Goal: Information Seeking & Learning: Learn about a topic

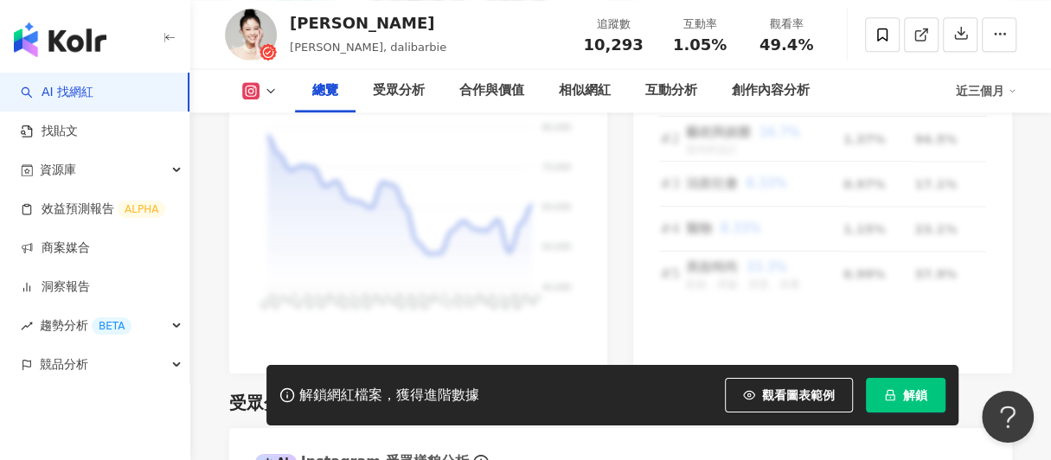
scroll to position [1298, 0]
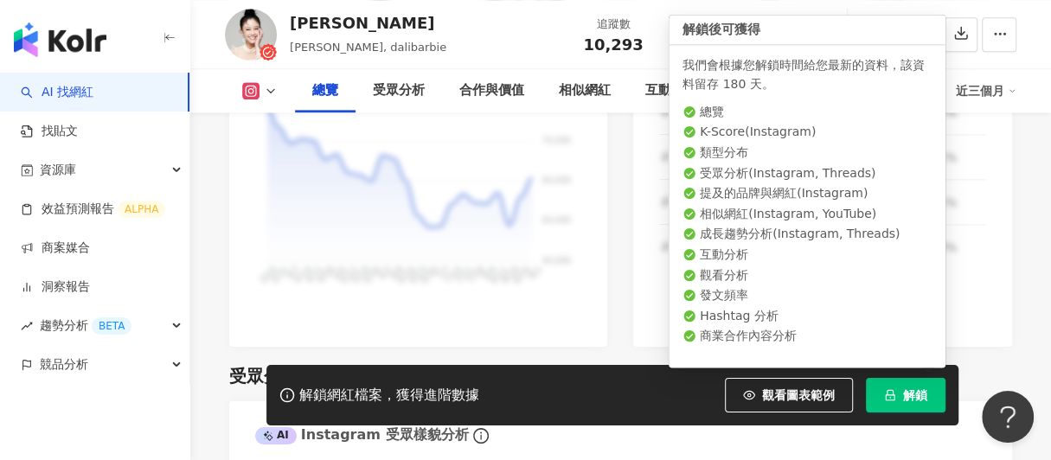
click at [899, 408] on button "解鎖" at bounding box center [906, 395] width 80 height 35
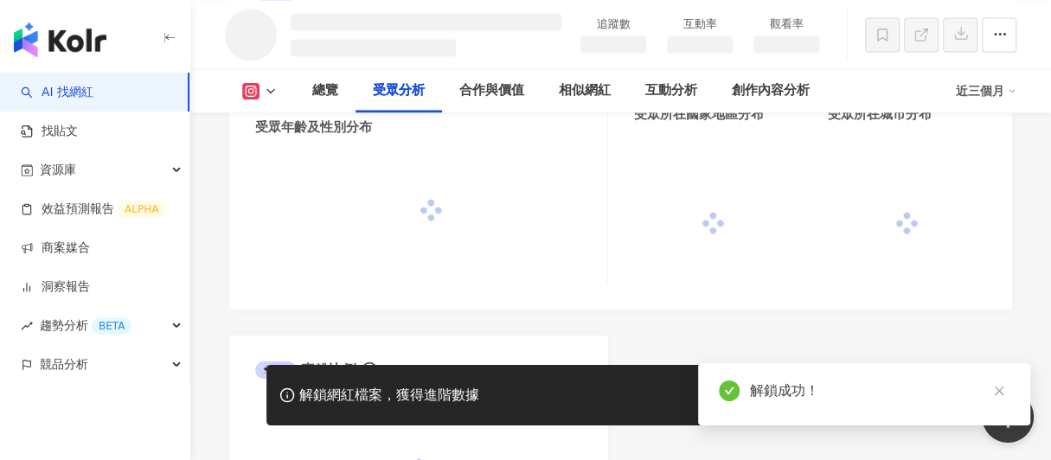
scroll to position [1509, 0]
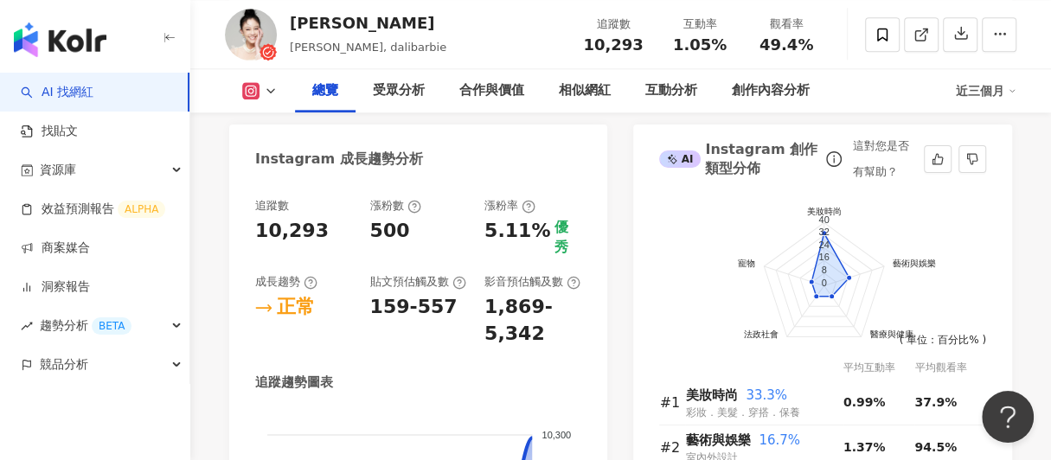
scroll to position [913, 0]
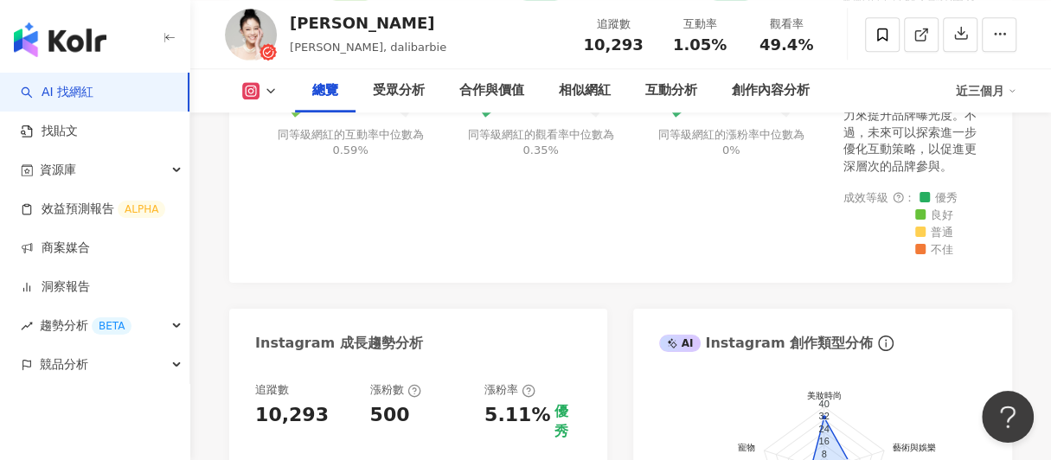
click at [273, 90] on icon at bounding box center [271, 91] width 14 height 14
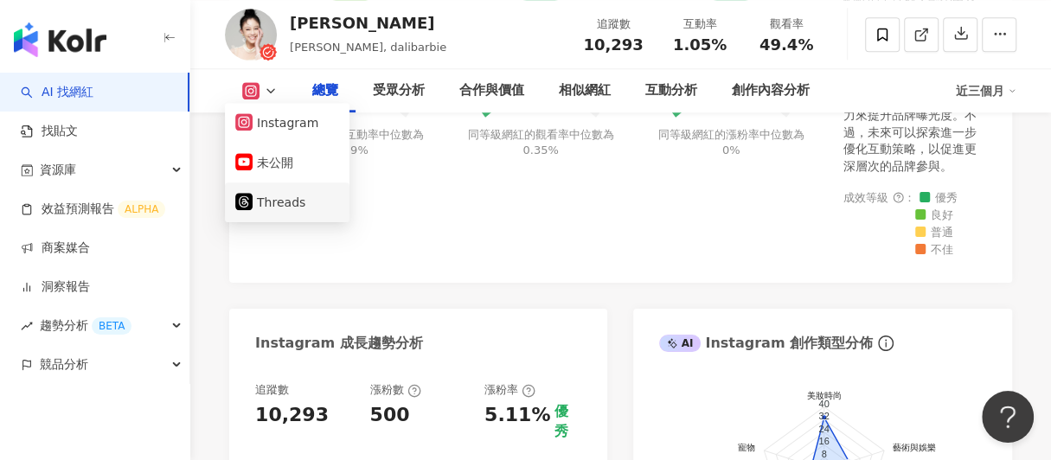
click at [297, 207] on button "Threads" at bounding box center [287, 202] width 104 height 24
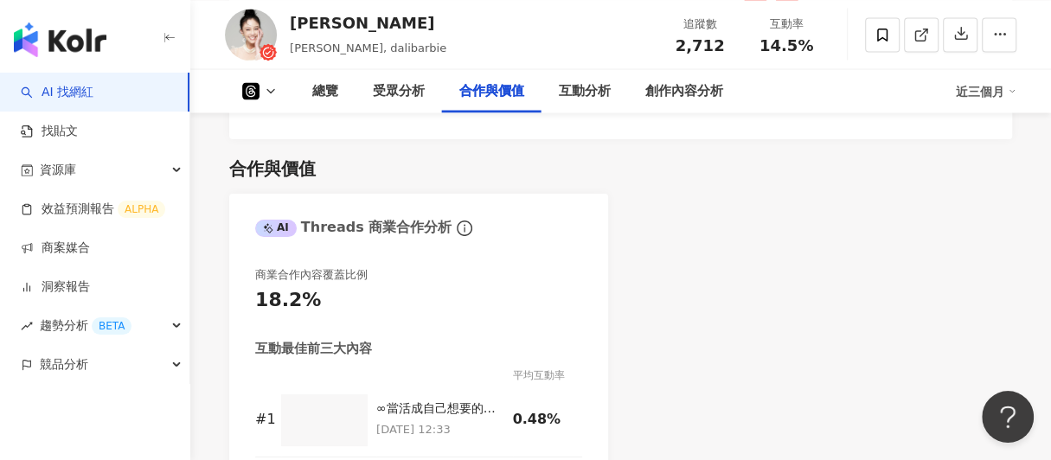
scroll to position [2107, 0]
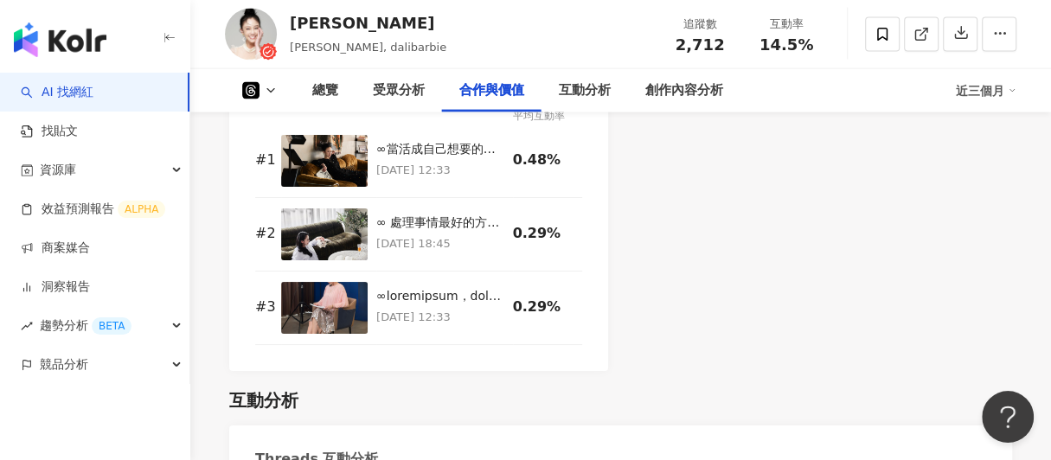
click at [273, 89] on icon at bounding box center [271, 91] width 14 height 14
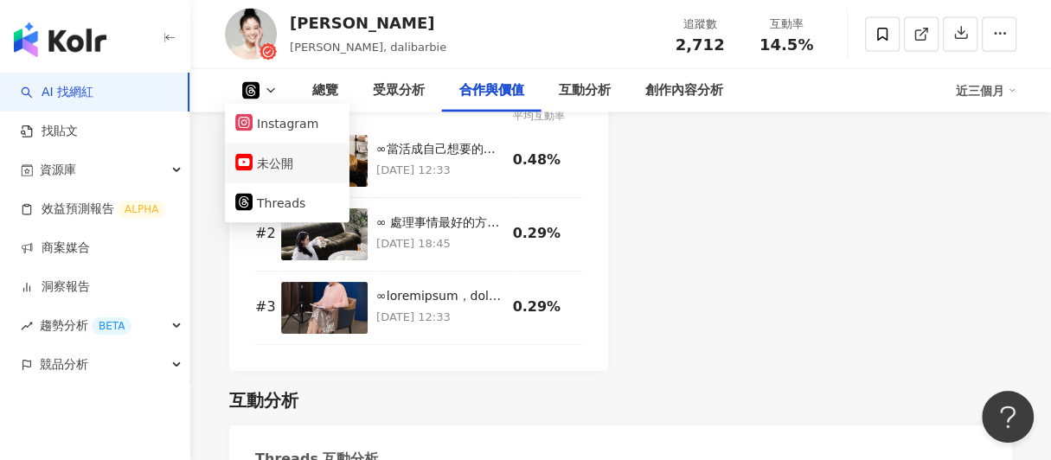
click at [277, 155] on button "未公開" at bounding box center [287, 163] width 104 height 24
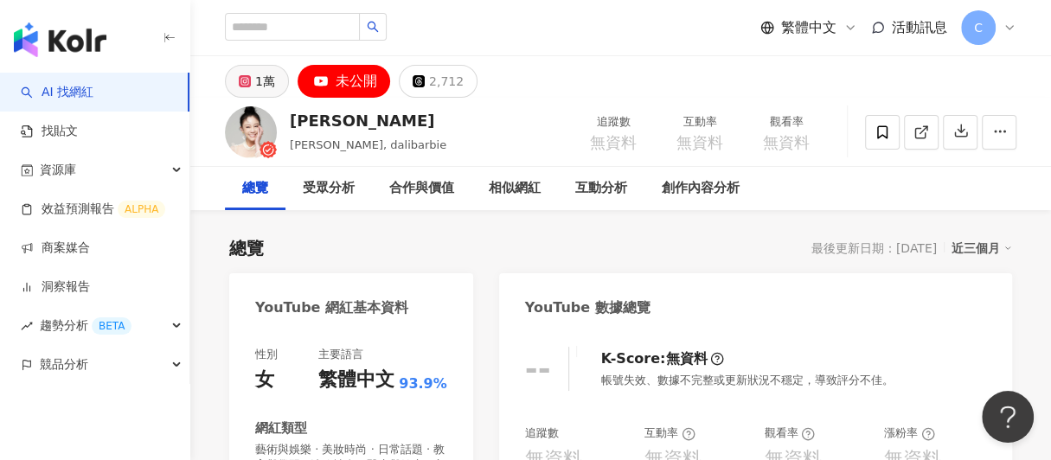
click at [262, 74] on div "1萬" at bounding box center [265, 81] width 20 height 24
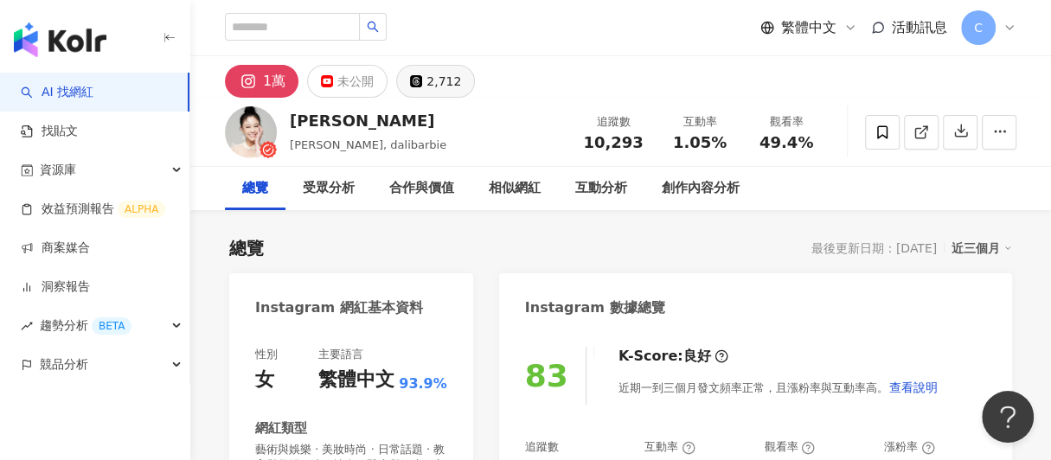
click at [433, 85] on div "2,712" at bounding box center [444, 81] width 35 height 24
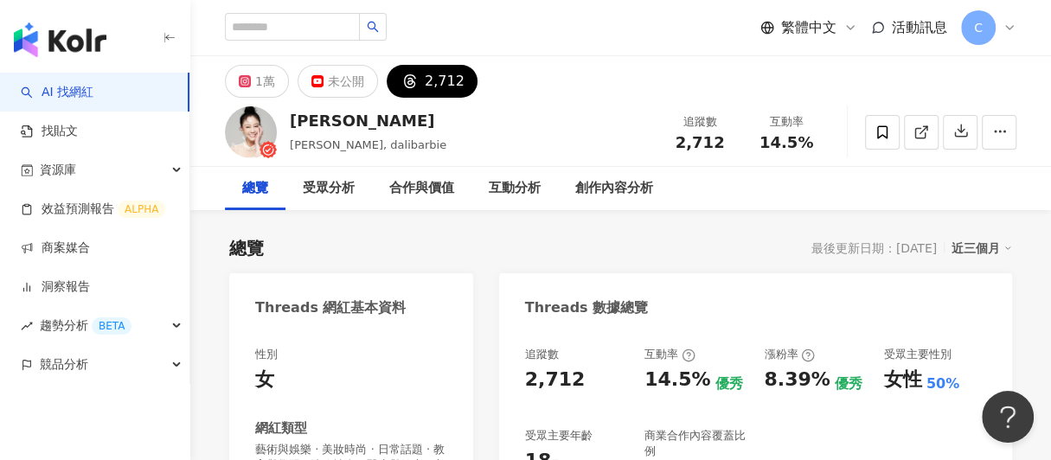
scroll to position [173, 0]
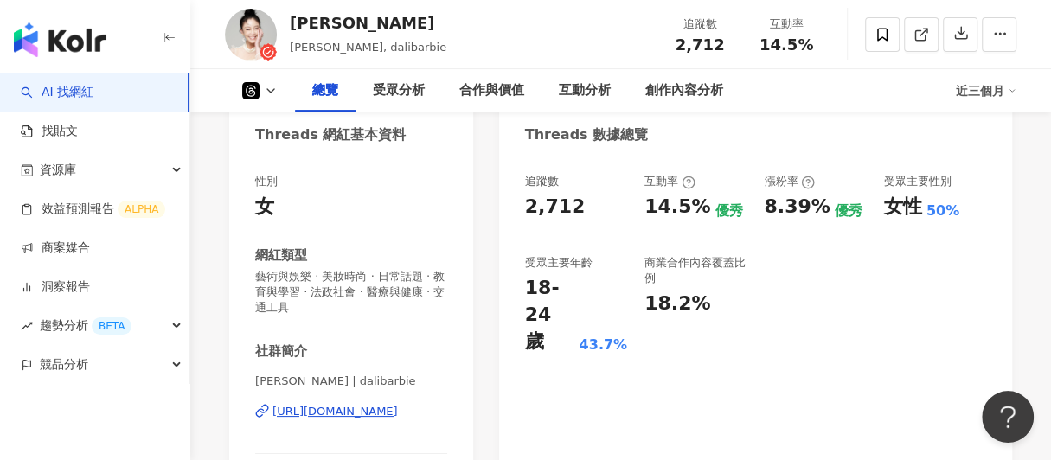
click at [331, 414] on div "[URL][DOMAIN_NAME]" at bounding box center [335, 412] width 125 height 16
